Goal: Go to known website: Access a specific website the user already knows

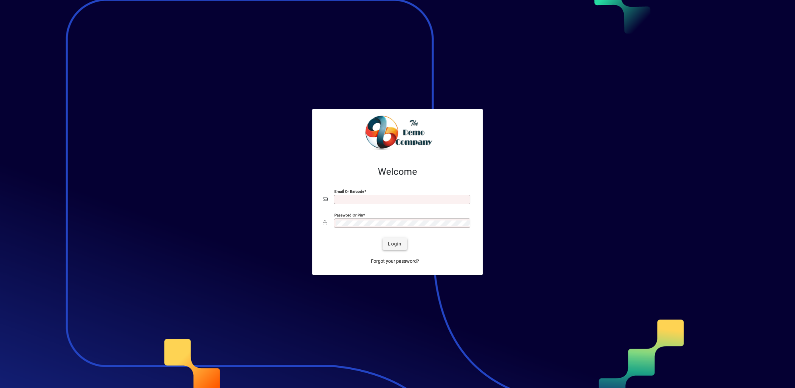
type input "**********"
click at [400, 239] on span "submit" at bounding box center [395, 244] width 24 height 16
